Goal: Use online tool/utility

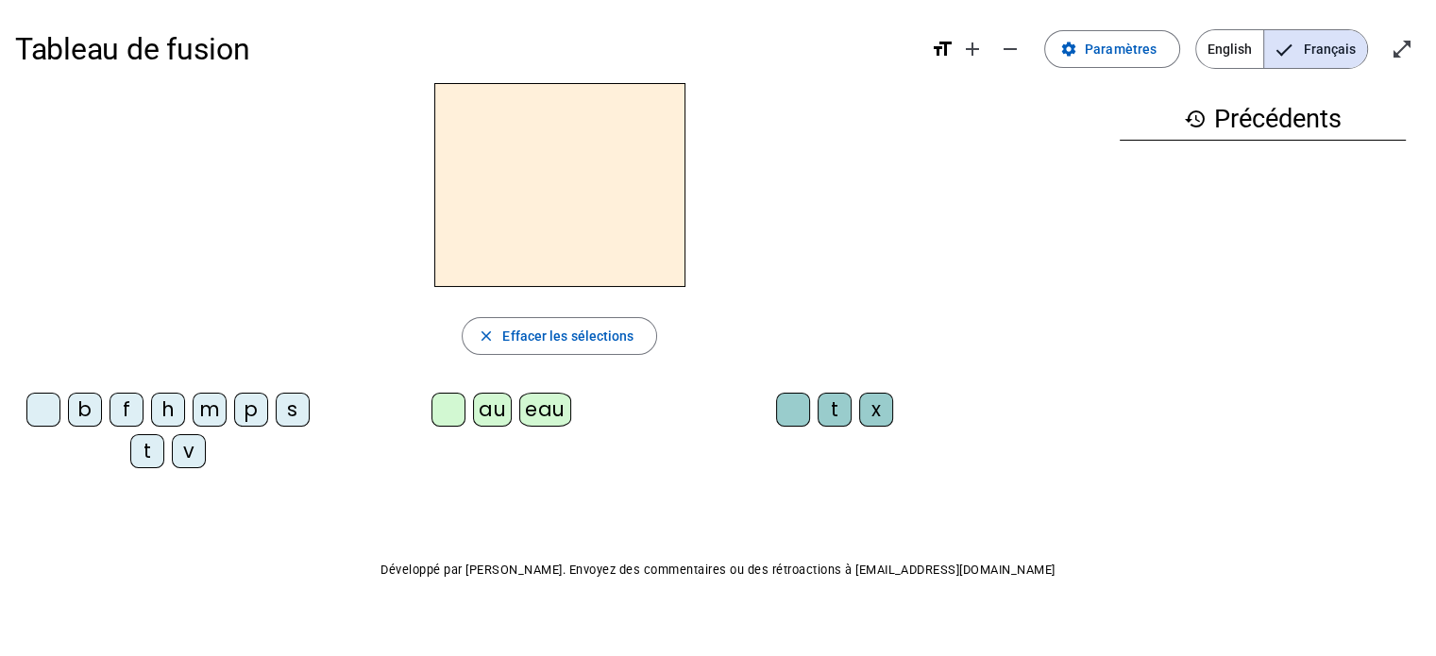
click at [250, 414] on div "p" at bounding box center [251, 410] width 34 height 34
click at [546, 411] on div "eau" at bounding box center [545, 410] width 52 height 34
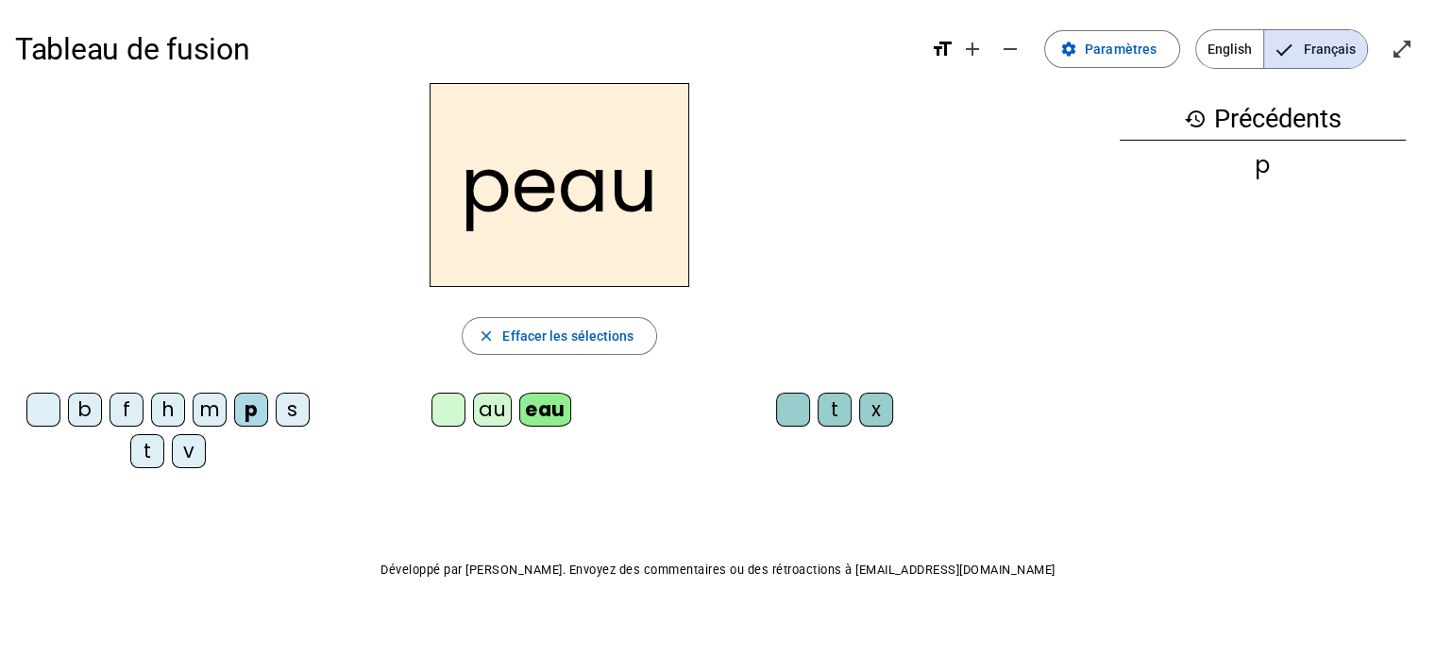
click at [84, 402] on div "b" at bounding box center [85, 410] width 34 height 34
click at [336, 500] on div "Tableau de fusion format_size add remove settings Paramètres English Français o…" at bounding box center [718, 341] width 1436 height 682
click at [283, 416] on div "s" at bounding box center [293, 410] width 34 height 34
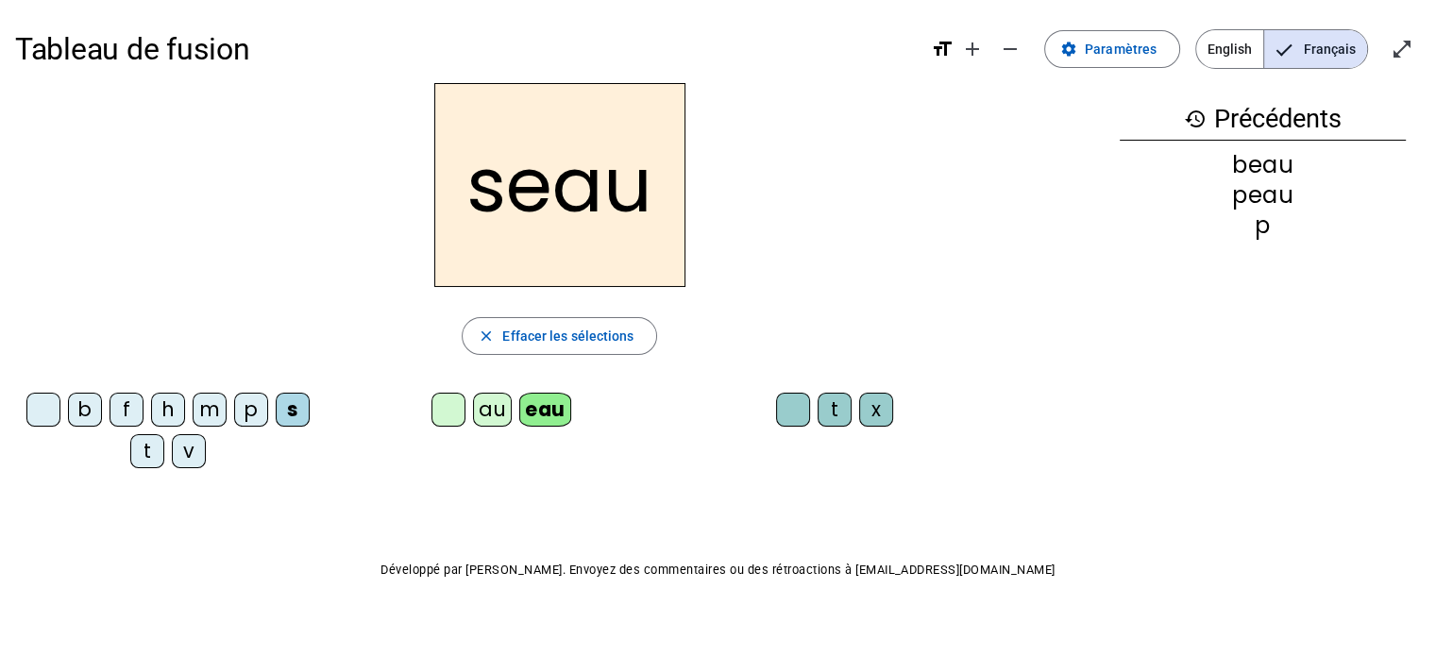
click at [193, 439] on div "v" at bounding box center [189, 451] width 34 height 34
click at [35, 424] on div at bounding box center [43, 410] width 34 height 34
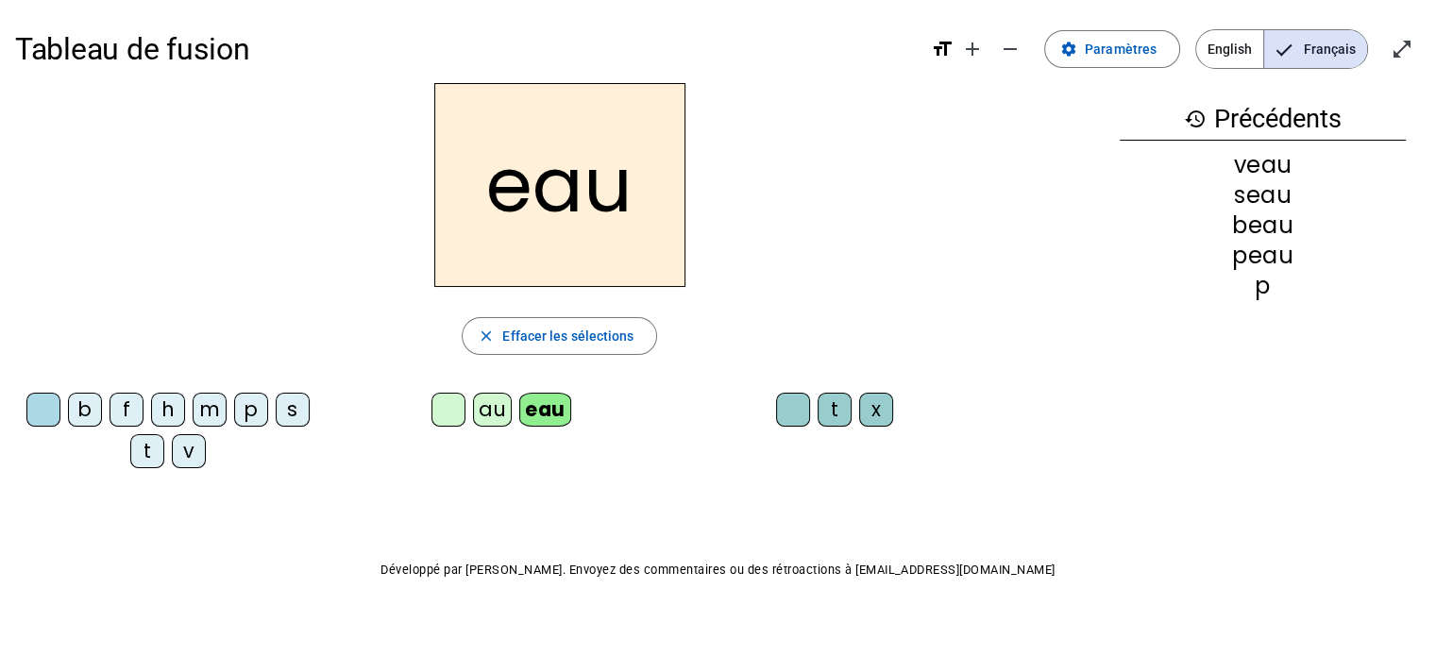
click at [498, 398] on div "au" at bounding box center [492, 410] width 39 height 34
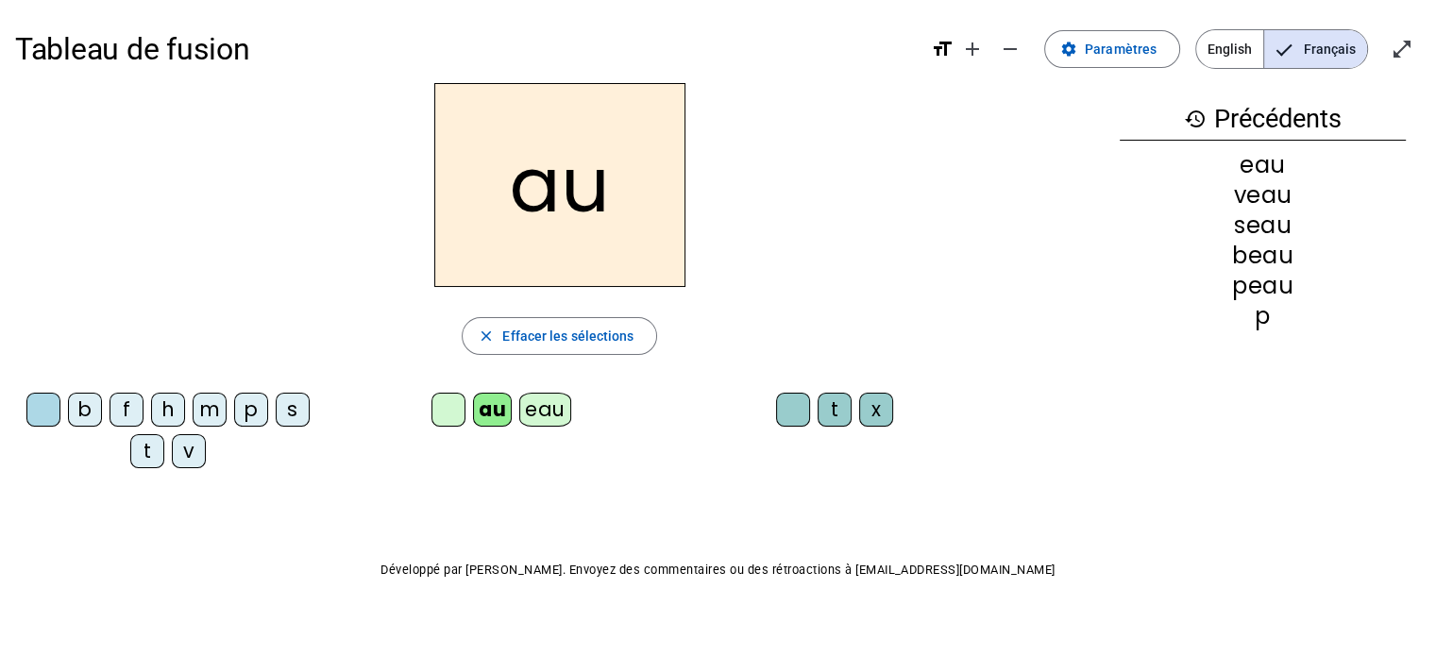
click at [883, 393] on div "x" at bounding box center [876, 410] width 34 height 34
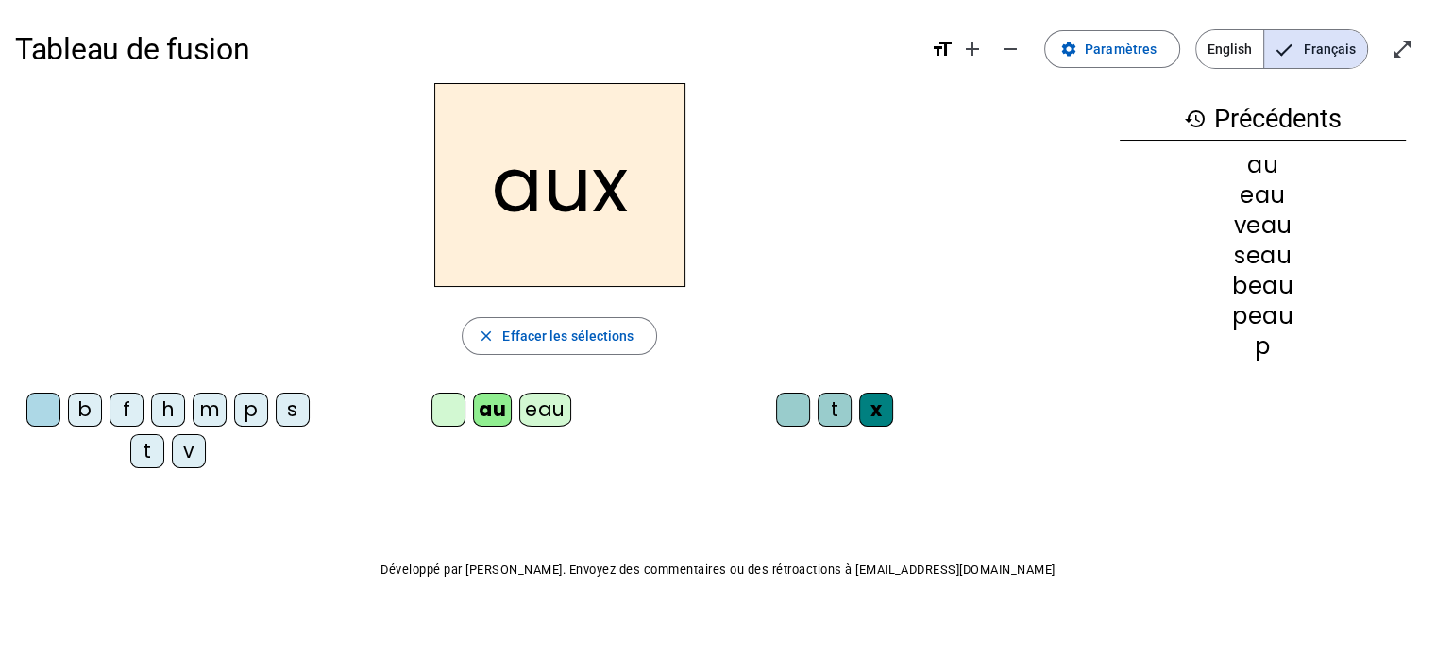
click at [147, 452] on div "t" at bounding box center [147, 451] width 34 height 34
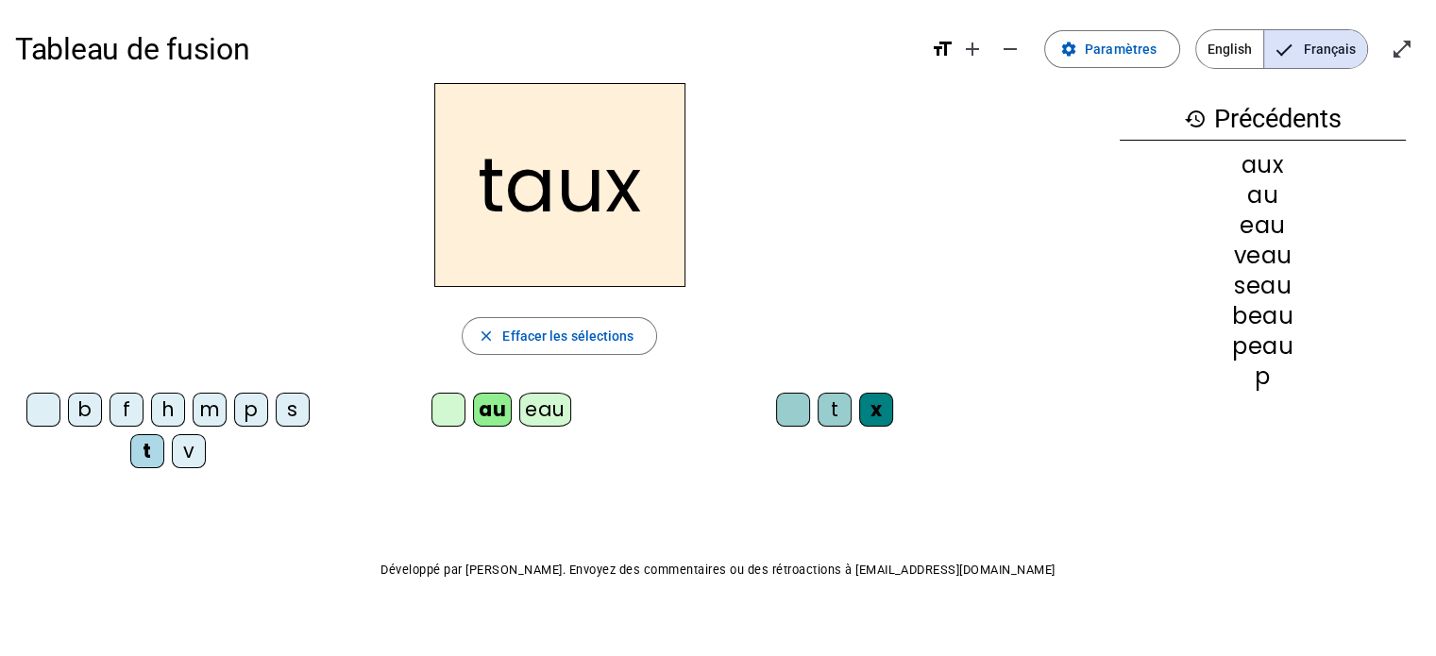
click at [214, 407] on div "m" at bounding box center [210, 410] width 34 height 34
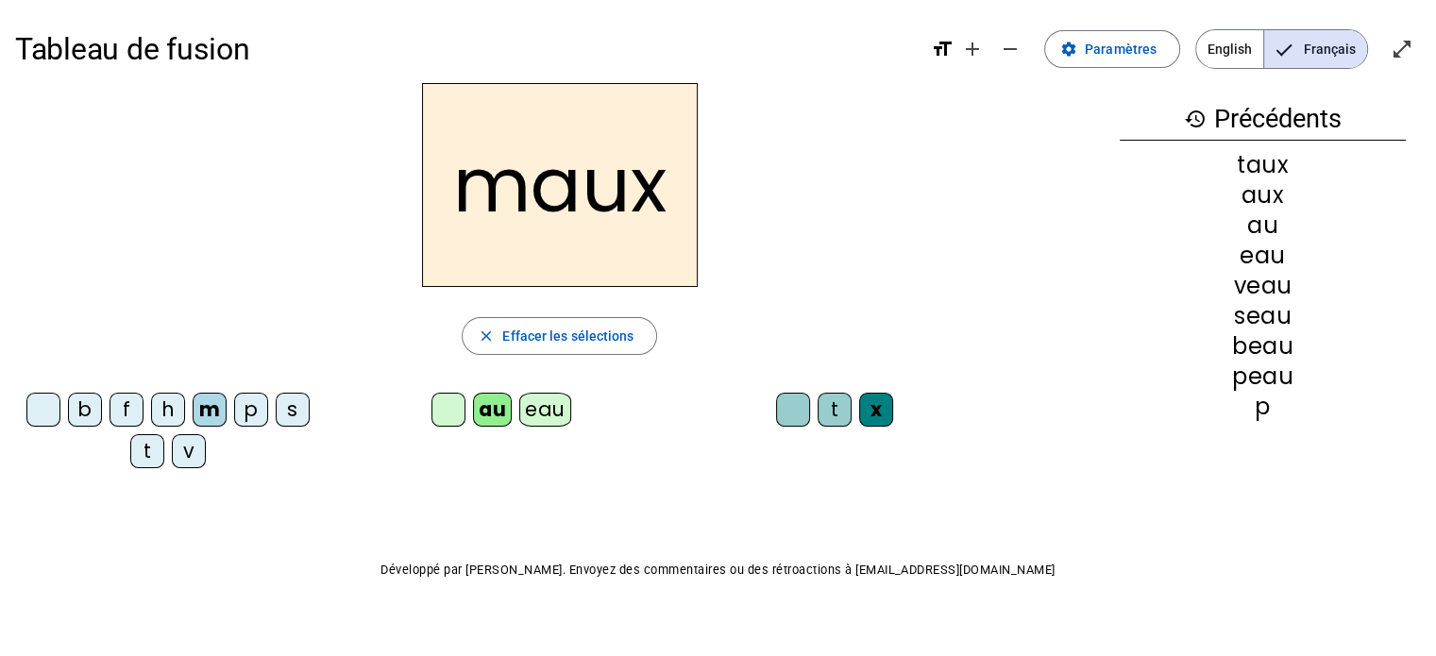
click at [122, 411] on div "f" at bounding box center [127, 410] width 34 height 34
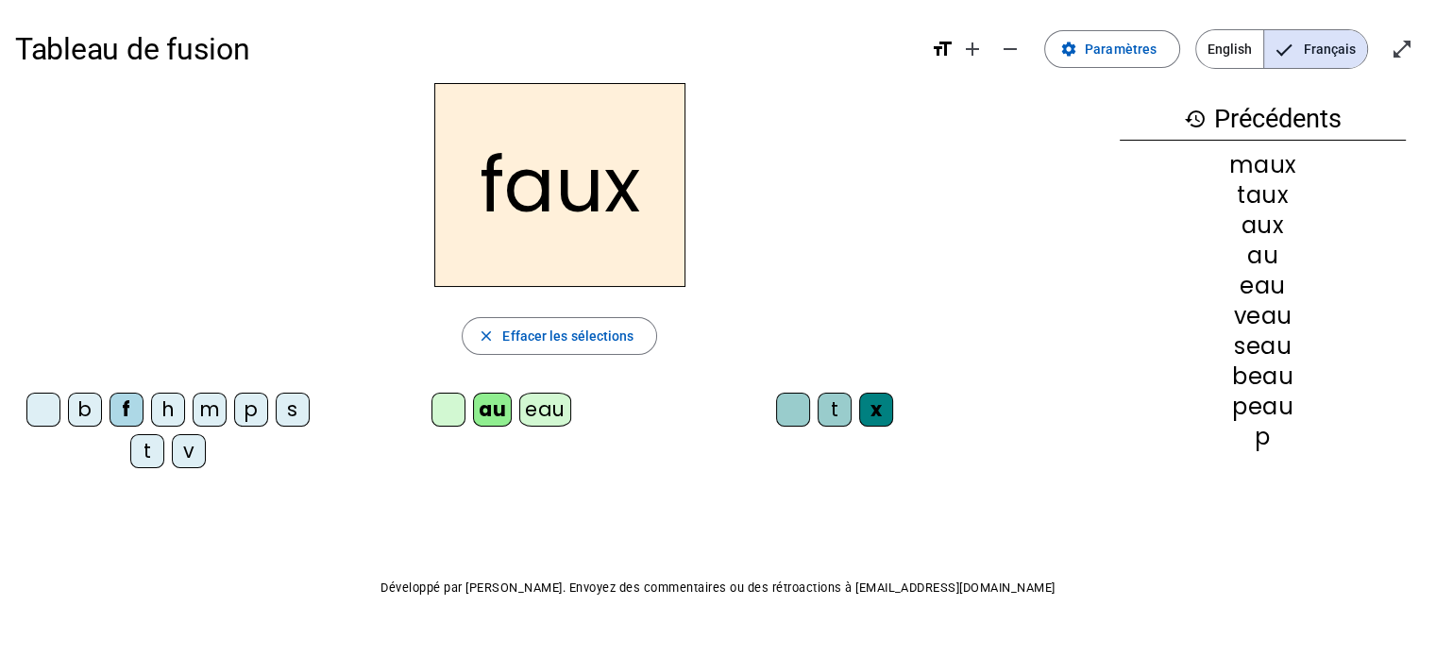
click at [833, 409] on div "t" at bounding box center [835, 410] width 34 height 34
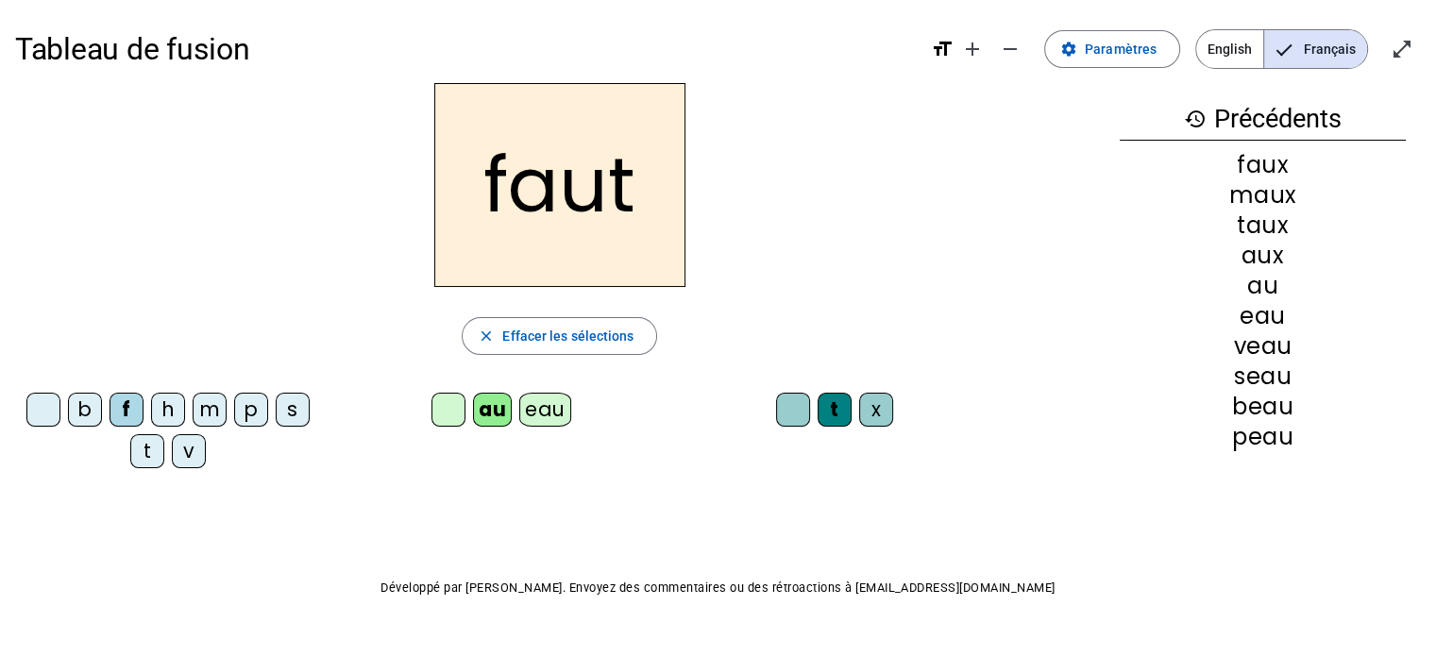
click at [171, 413] on div "h" at bounding box center [168, 410] width 34 height 34
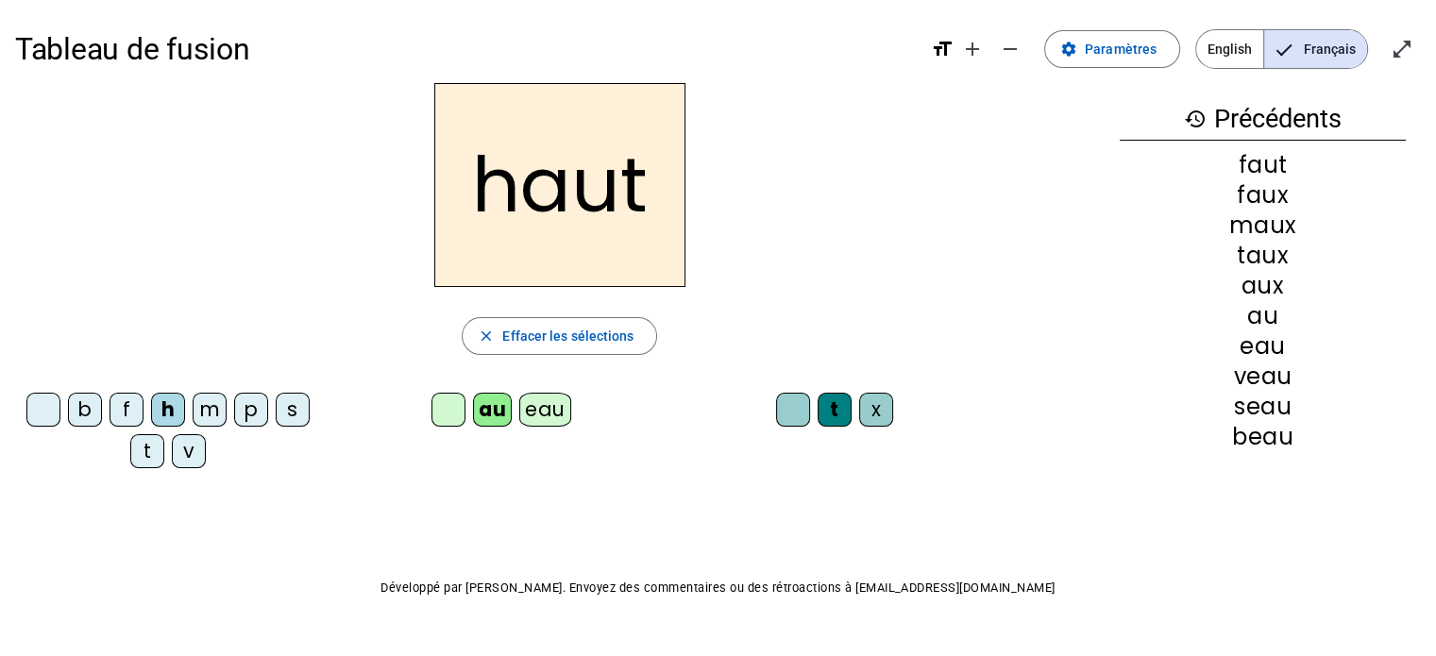
click at [185, 455] on div "v" at bounding box center [189, 451] width 34 height 34
